Goal: Transaction & Acquisition: Purchase product/service

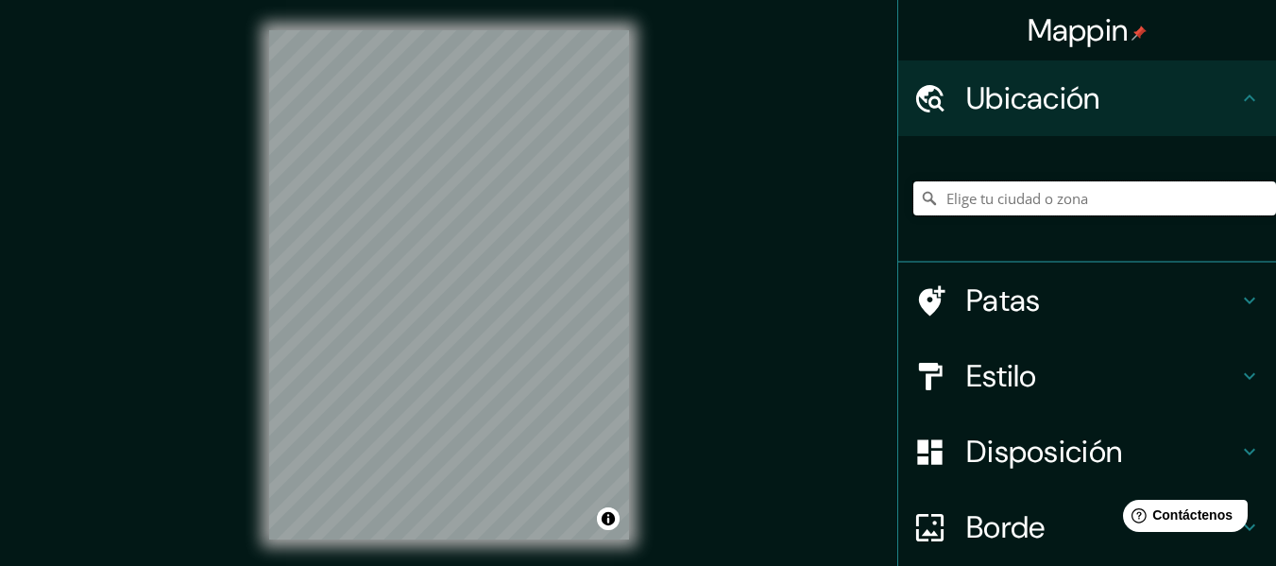
click at [1099, 205] on input "Elige tu ciudad o zona" at bounding box center [1094, 198] width 363 height 34
type input "Piura, Departamento de Piura, Perú"
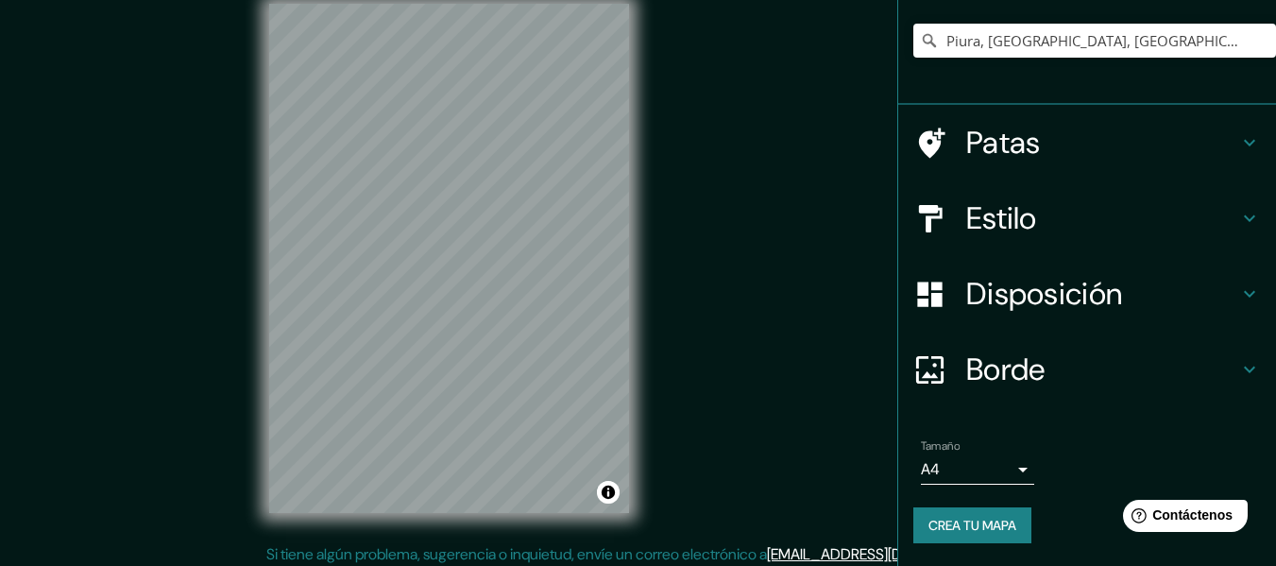
scroll to position [34, 0]
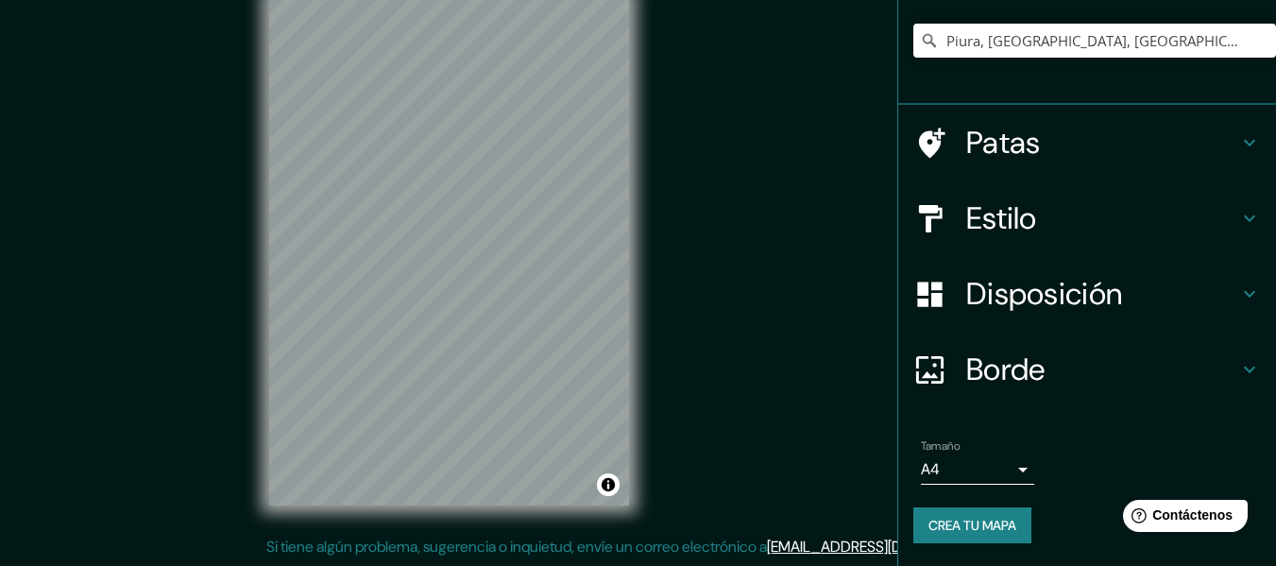
click at [999, 464] on body "Mappin Ubicación Piura, Departamento de Piura, Perú Piura Departamento de Piura…" at bounding box center [638, 249] width 1276 height 566
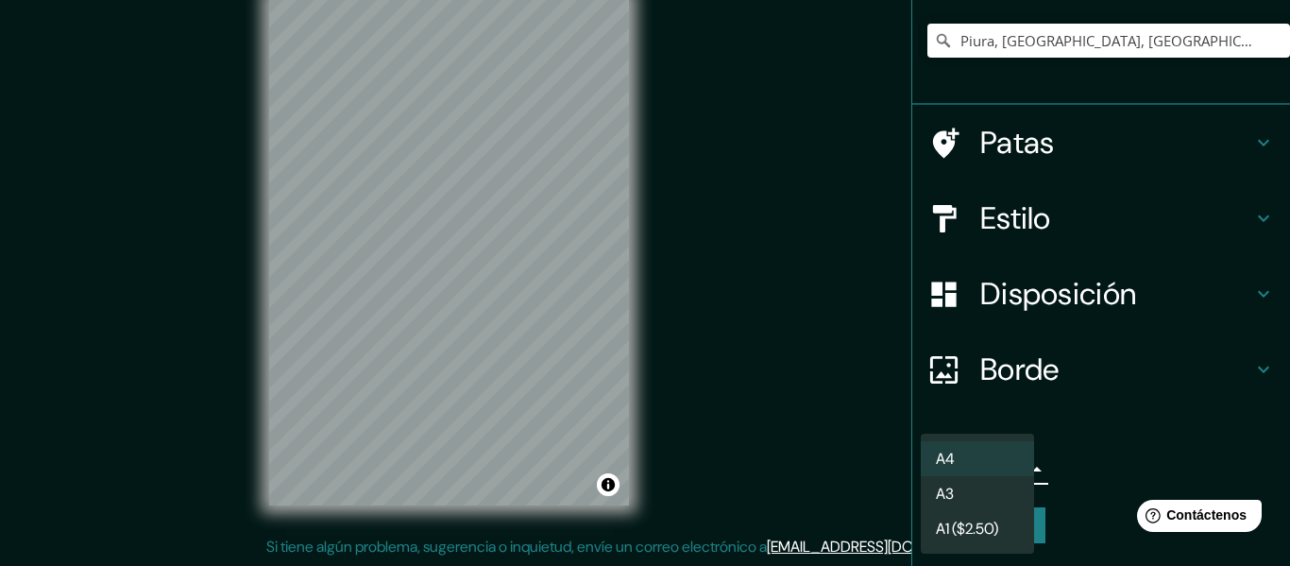
click at [999, 464] on li "A4" at bounding box center [977, 458] width 113 height 35
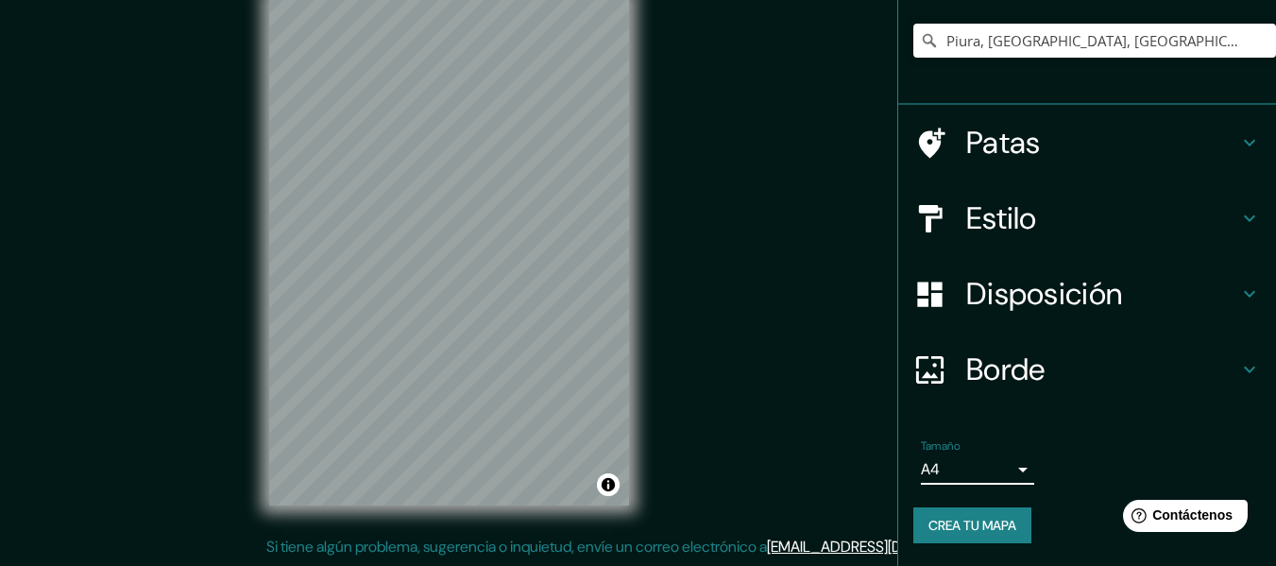
click at [1217, 286] on h4 "Disposición" at bounding box center [1102, 294] width 272 height 38
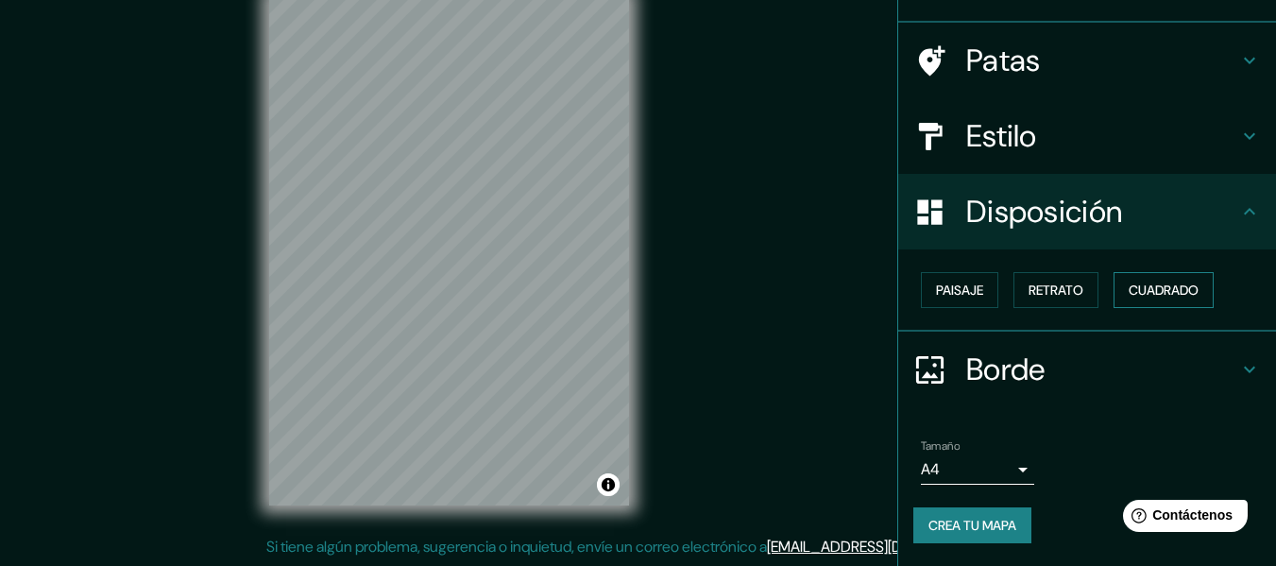
scroll to position [115, 0]
click at [968, 297] on font "Paisaje" at bounding box center [959, 290] width 47 height 17
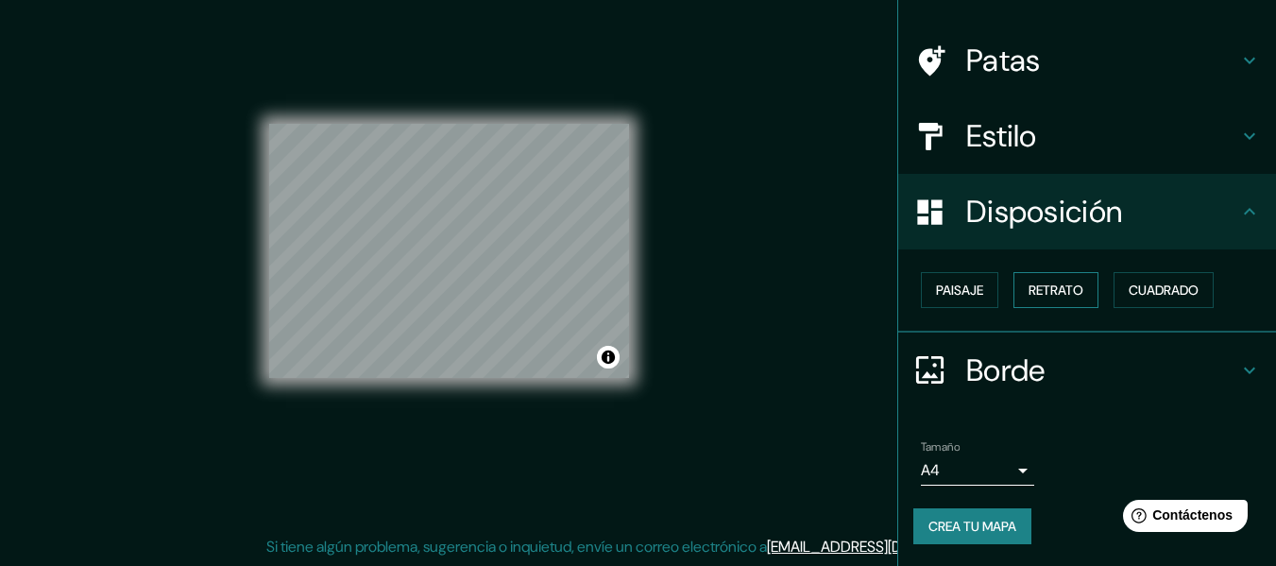
click at [1039, 293] on font "Retrato" at bounding box center [1056, 290] width 55 height 17
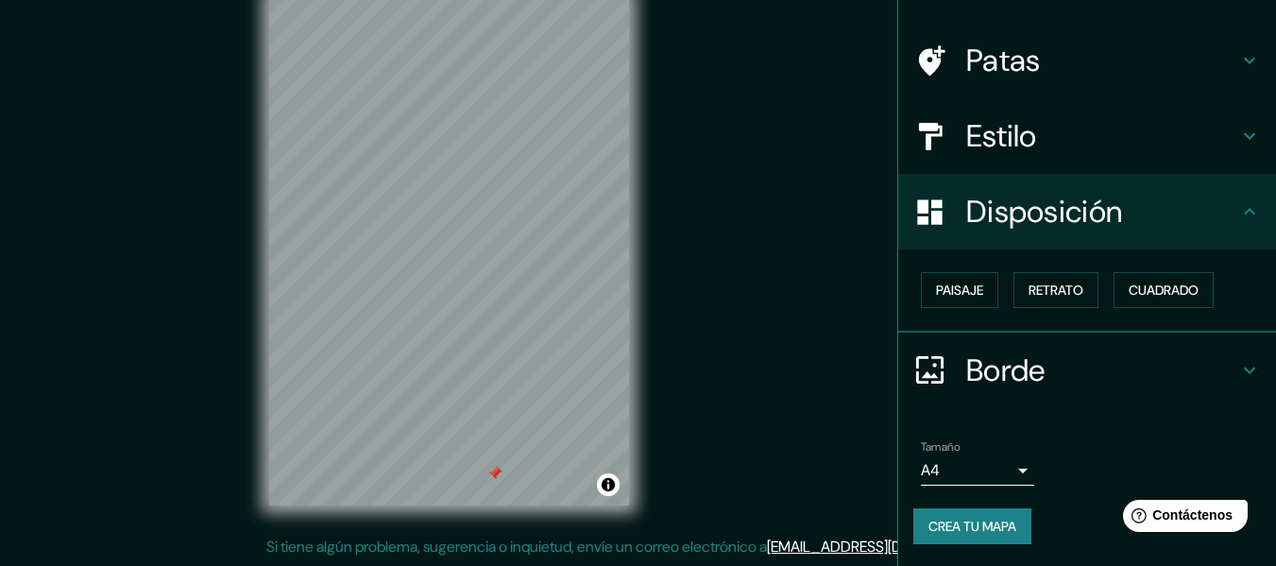
click at [495, 480] on div at bounding box center [494, 473] width 15 height 15
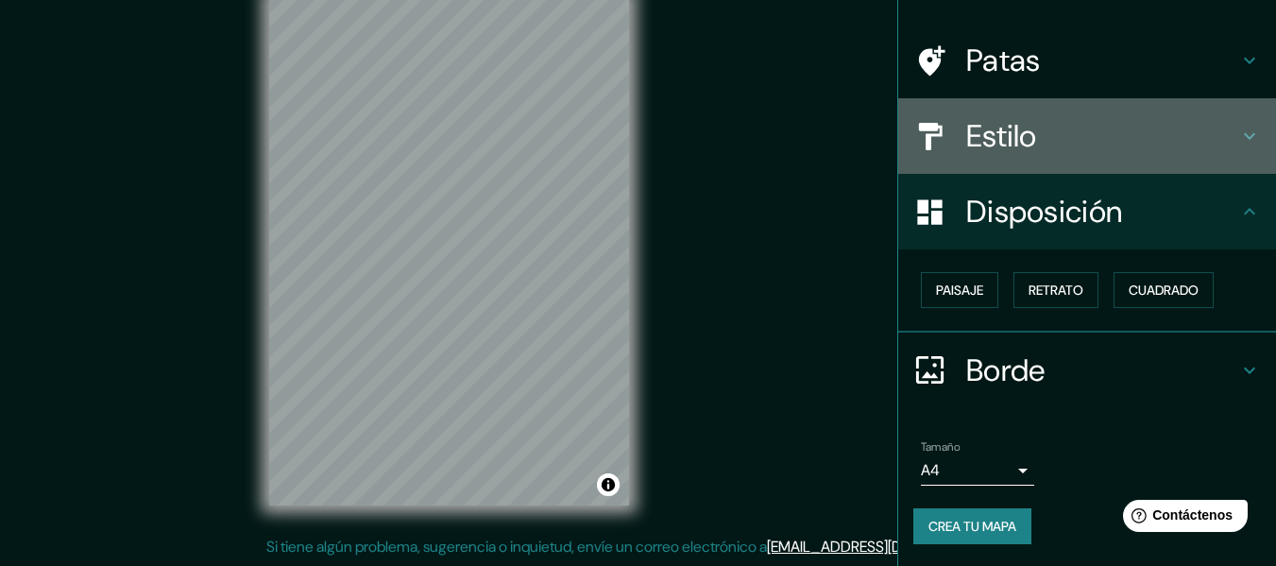
click at [1050, 120] on h4 "Estilo" at bounding box center [1102, 136] width 272 height 38
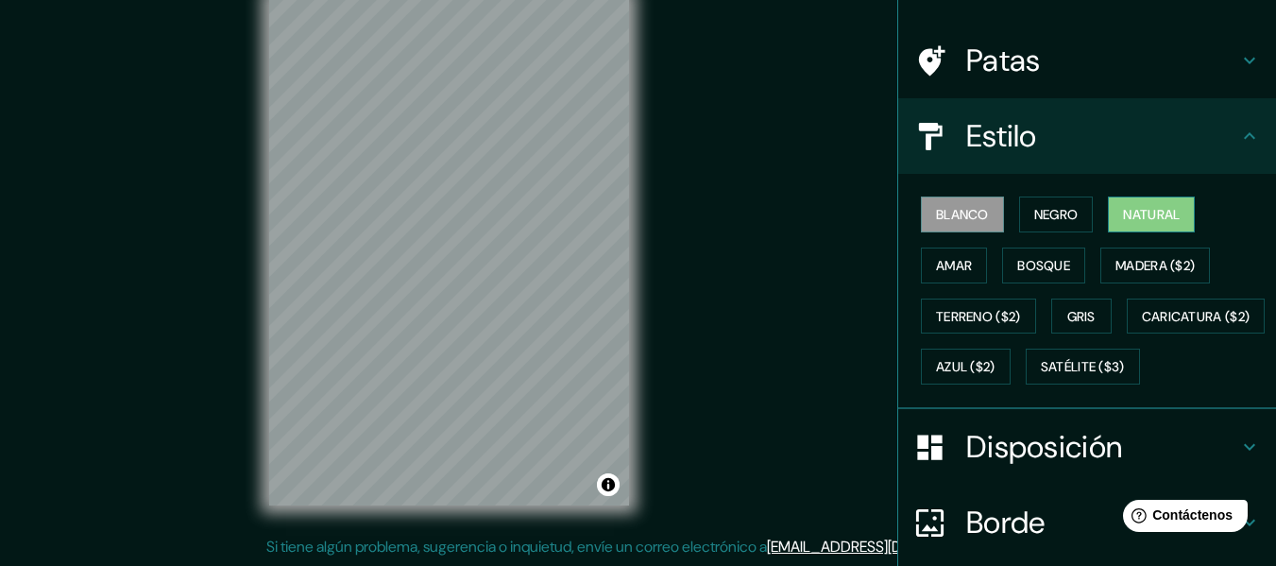
click at [1127, 214] on font "Natural" at bounding box center [1151, 214] width 57 height 17
click at [936, 270] on font "Amar" at bounding box center [954, 265] width 36 height 17
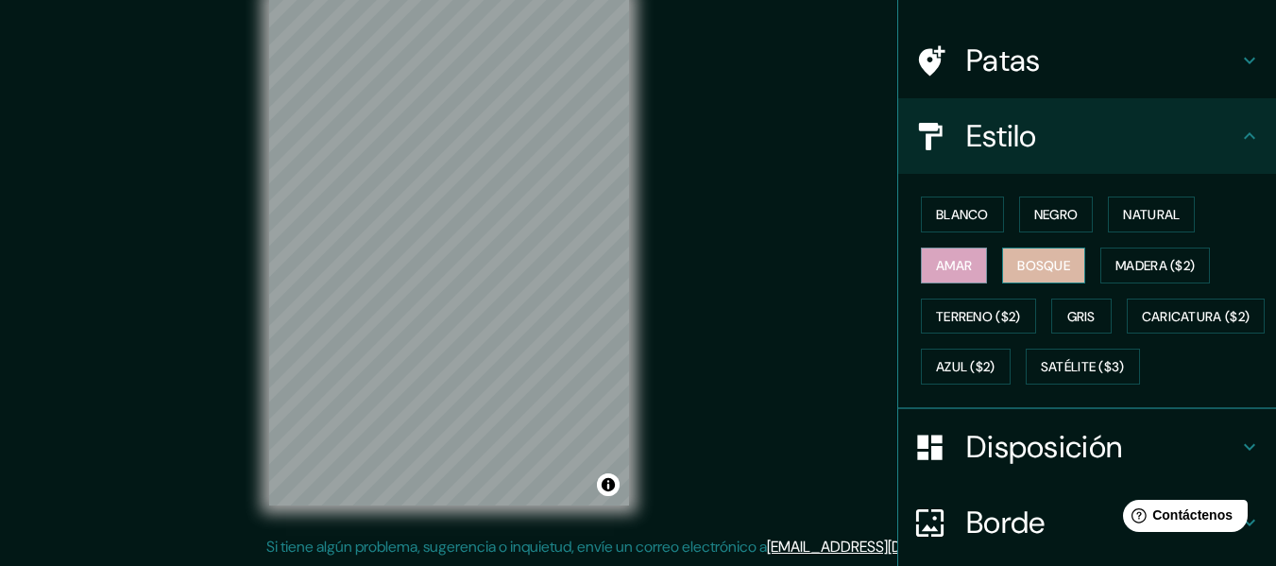
click at [1017, 264] on font "Bosque" at bounding box center [1043, 265] width 53 height 17
click at [936, 253] on font "Amar" at bounding box center [954, 265] width 36 height 25
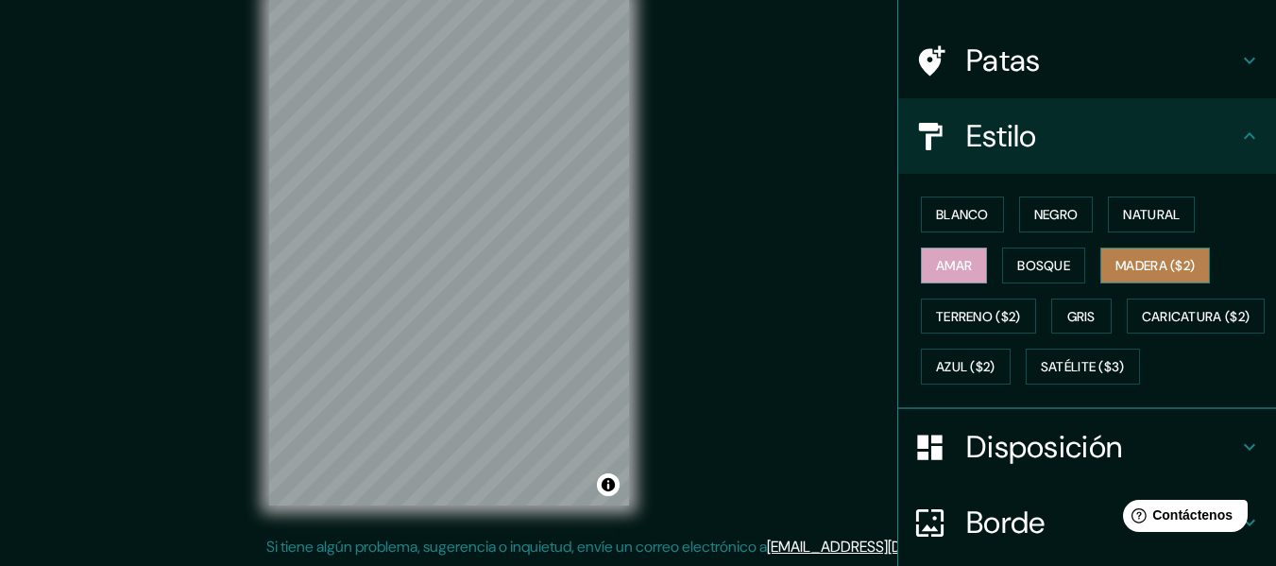
click at [1121, 261] on font "Madera ($2)" at bounding box center [1155, 265] width 79 height 17
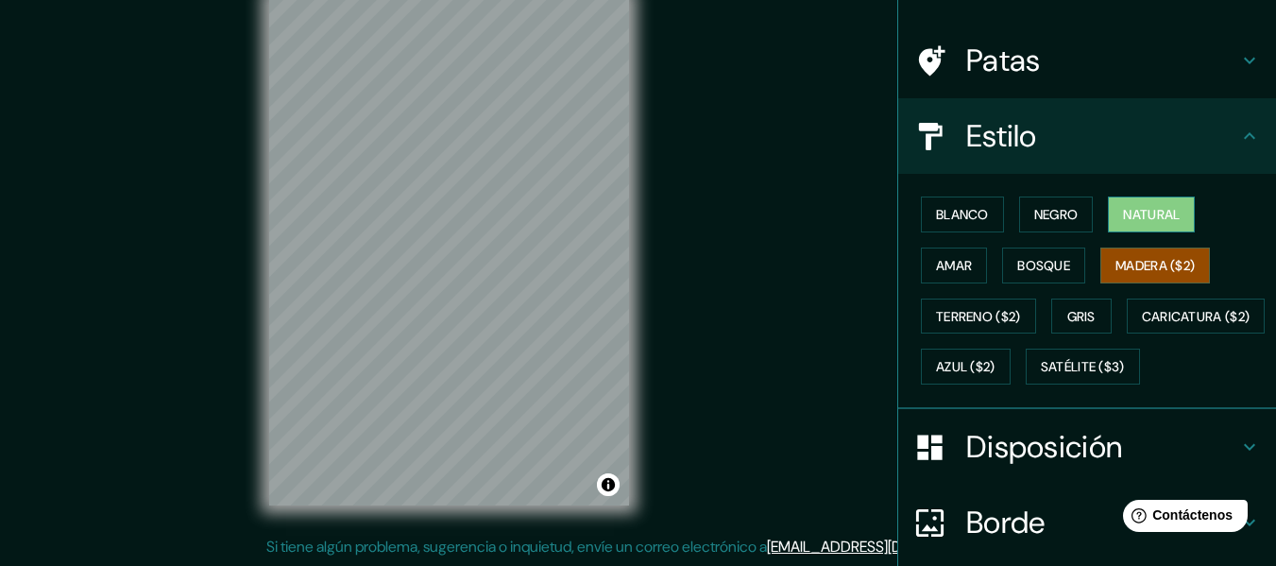
click at [1159, 219] on font "Natural" at bounding box center [1151, 214] width 57 height 17
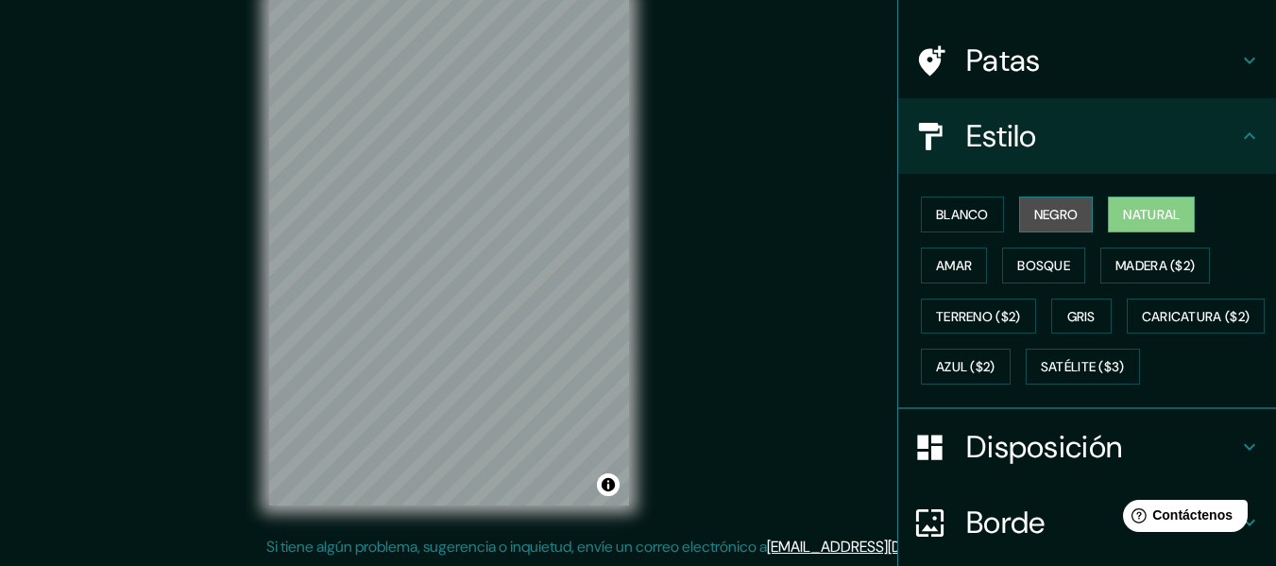
click at [1067, 212] on font "Negro" at bounding box center [1056, 214] width 44 height 17
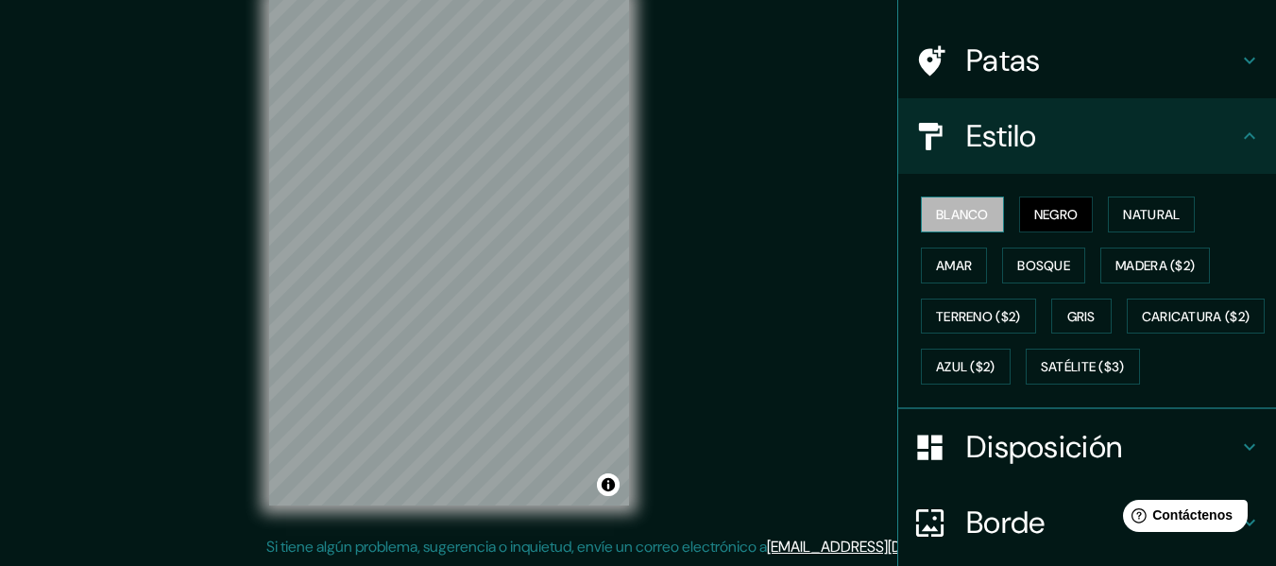
click at [964, 209] on font "Blanco" at bounding box center [962, 214] width 53 height 17
click at [944, 257] on font "Amar" at bounding box center [954, 265] width 36 height 17
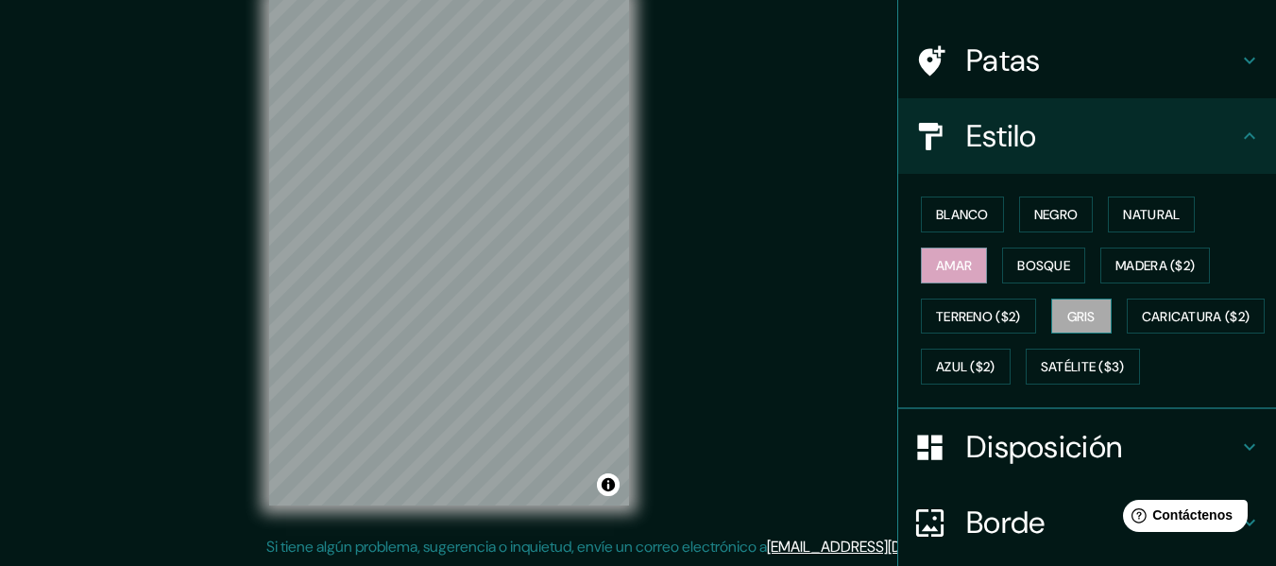
click at [1084, 314] on font "Gris" at bounding box center [1081, 316] width 28 height 17
click at [996, 355] on font "Azul ($2)" at bounding box center [966, 366] width 60 height 25
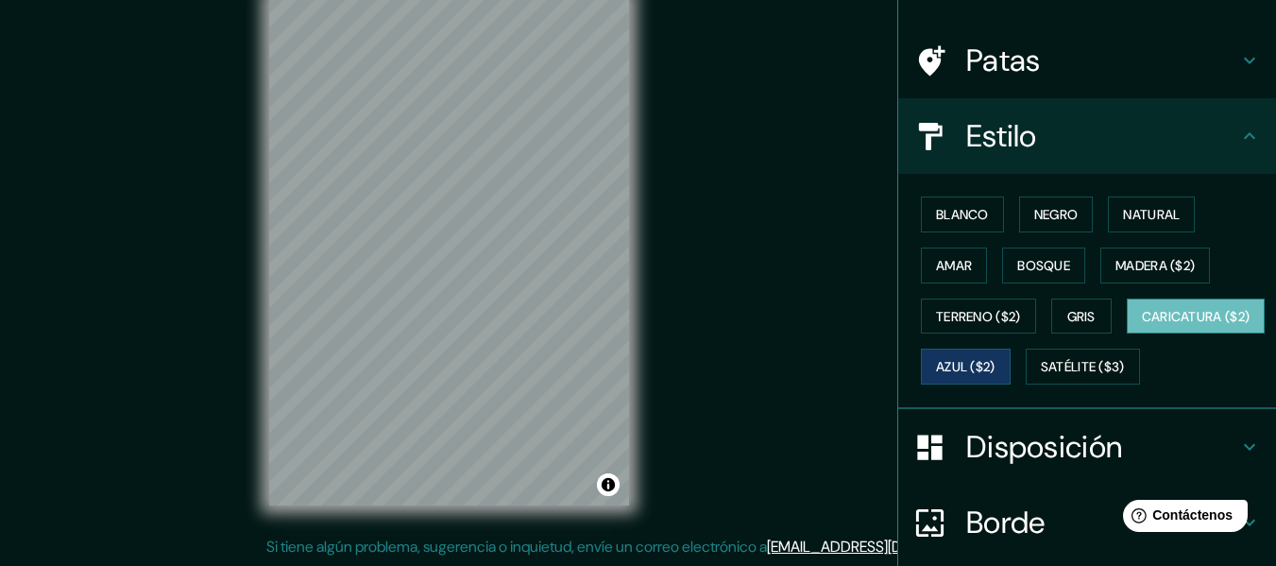
click at [1142, 325] on font "Caricatura ($2)" at bounding box center [1196, 316] width 109 height 17
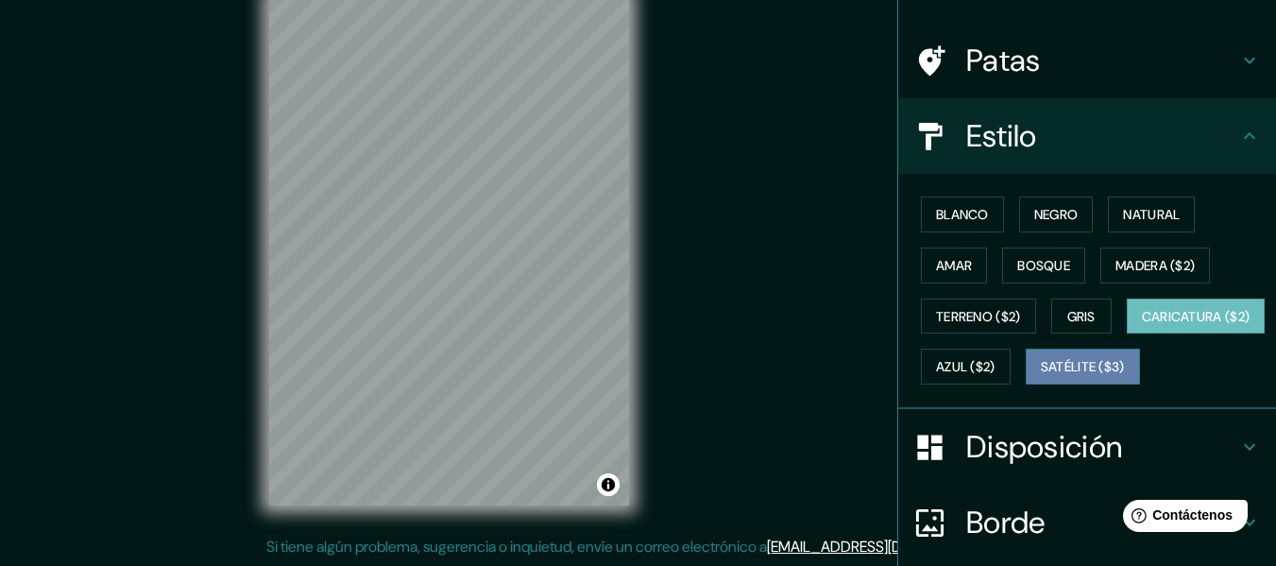
click at [1041, 379] on font "Satélite ($3)" at bounding box center [1083, 366] width 84 height 25
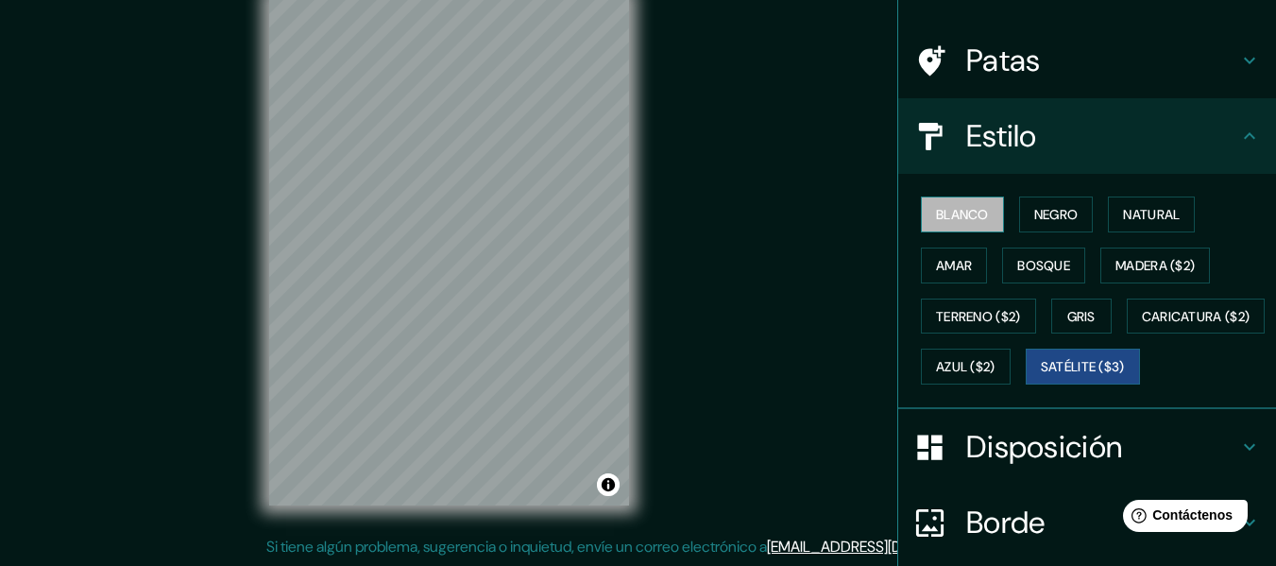
click at [955, 213] on font "Blanco" at bounding box center [962, 214] width 53 height 17
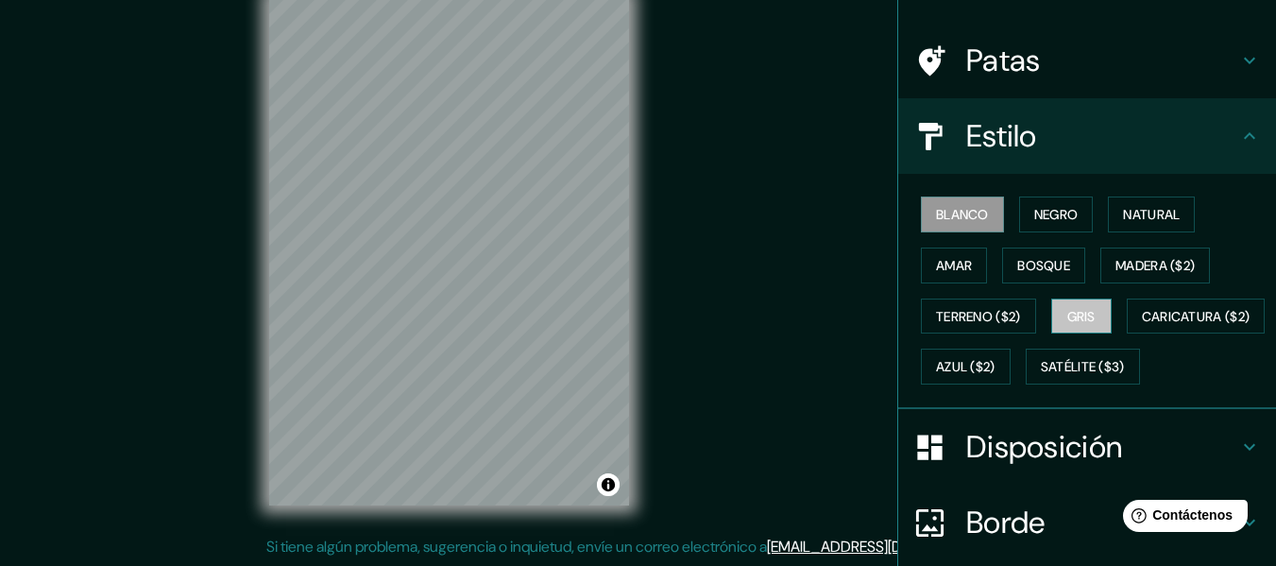
click at [1067, 305] on font "Gris" at bounding box center [1081, 316] width 28 height 25
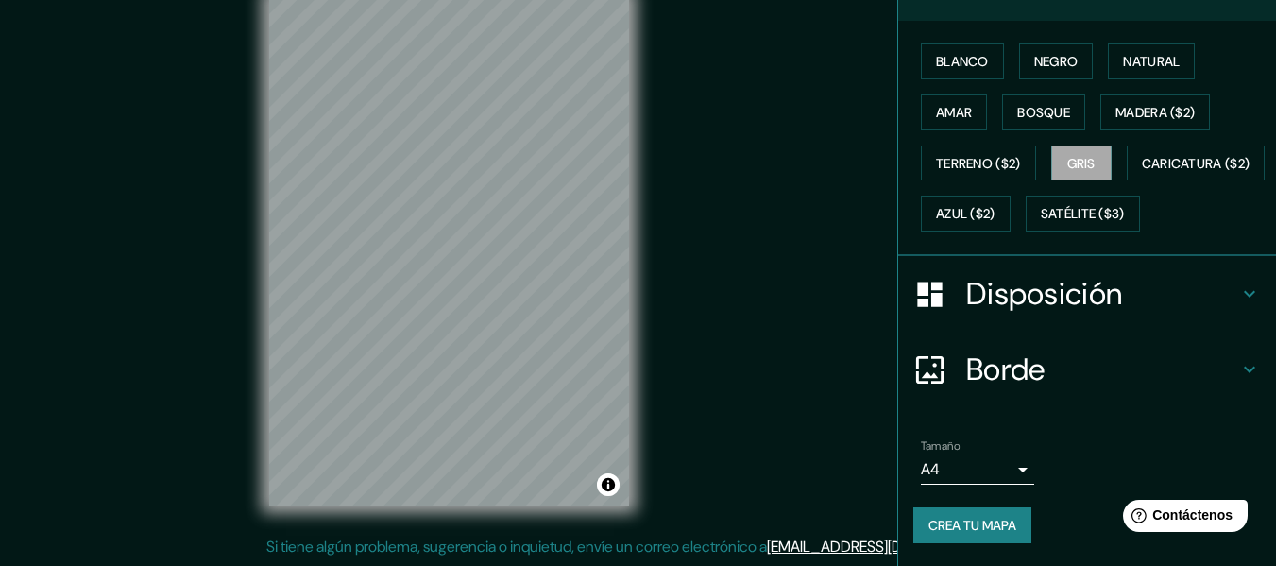
scroll to position [318, 0]
click at [988, 516] on font "Crea tu mapa" at bounding box center [973, 525] width 88 height 25
